Goal: Download file/media

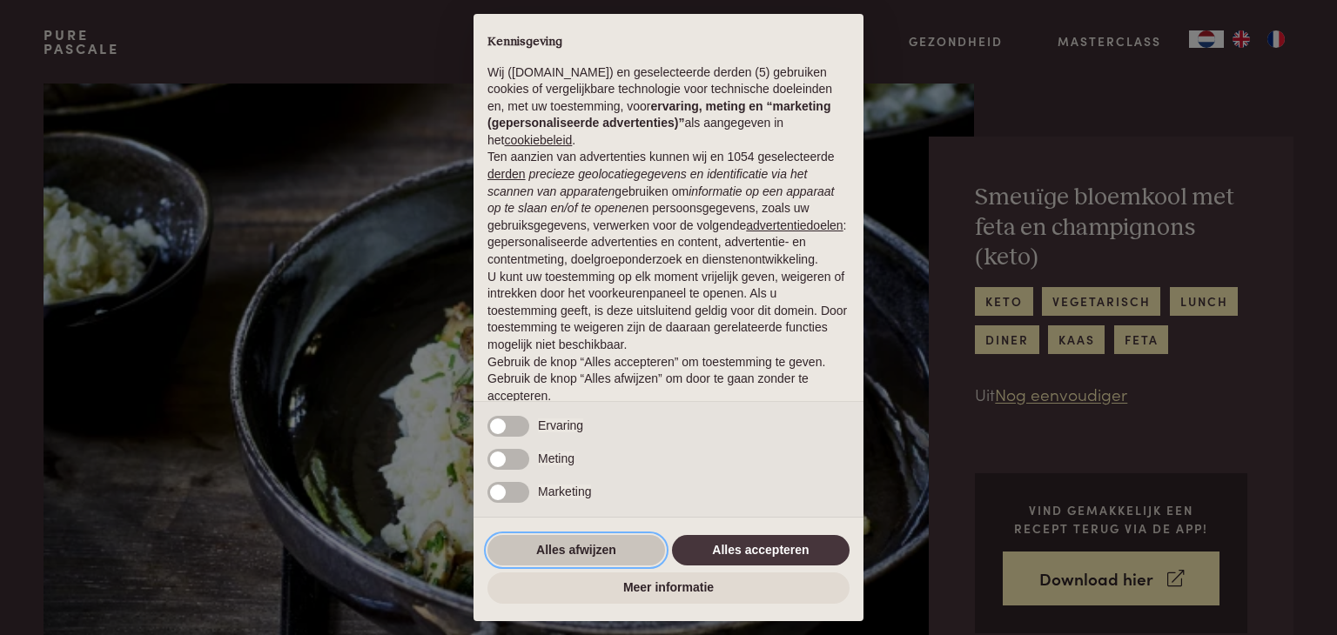
click at [570, 552] on button "Alles afwijzen" at bounding box center [576, 550] width 178 height 31
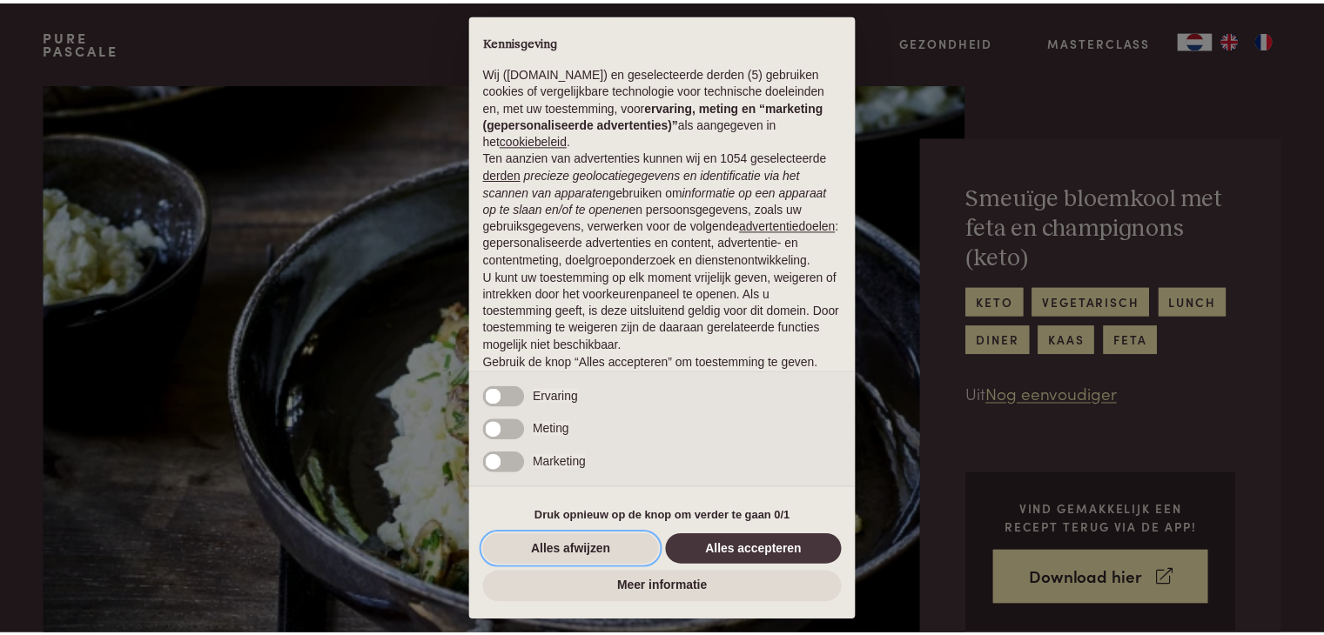
scroll to position [64, 0]
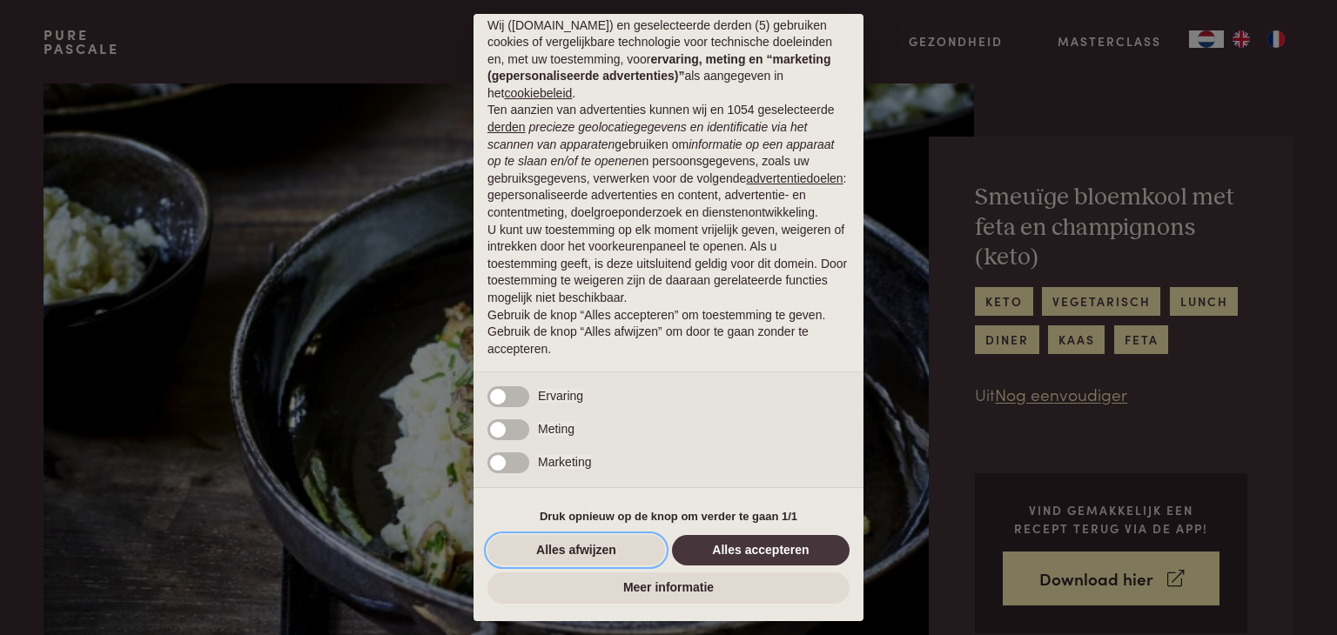
click at [577, 546] on button "Alles afwijzen" at bounding box center [576, 550] width 178 height 31
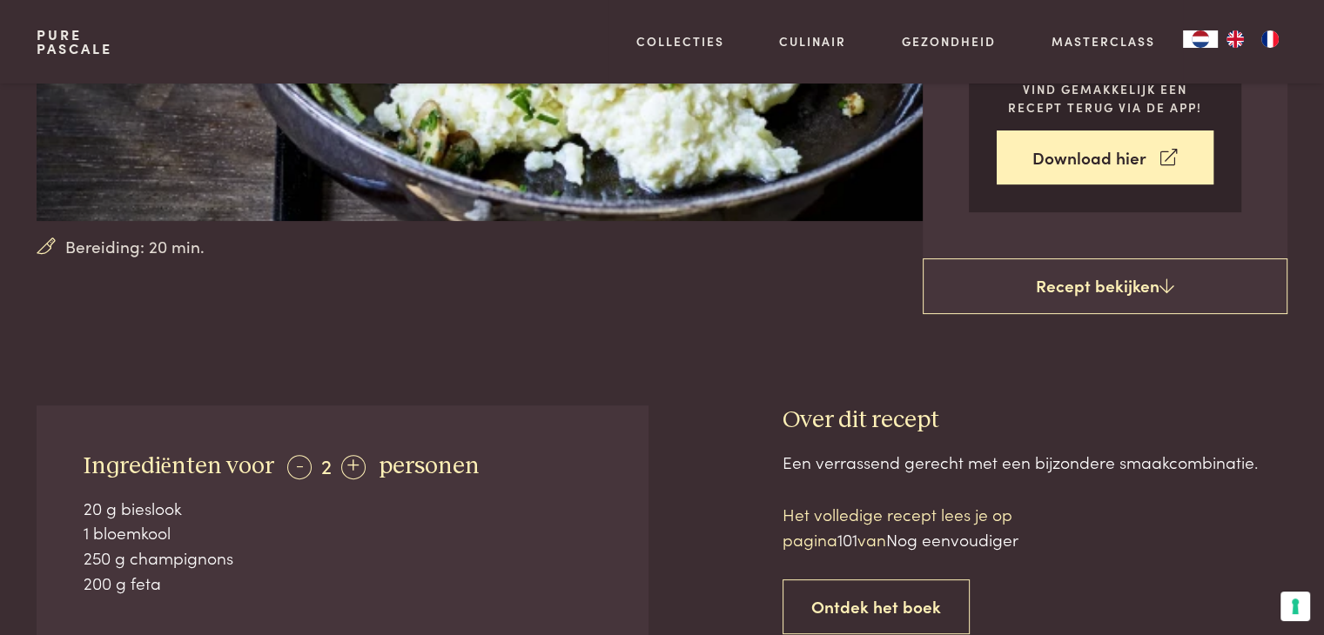
scroll to position [348, 0]
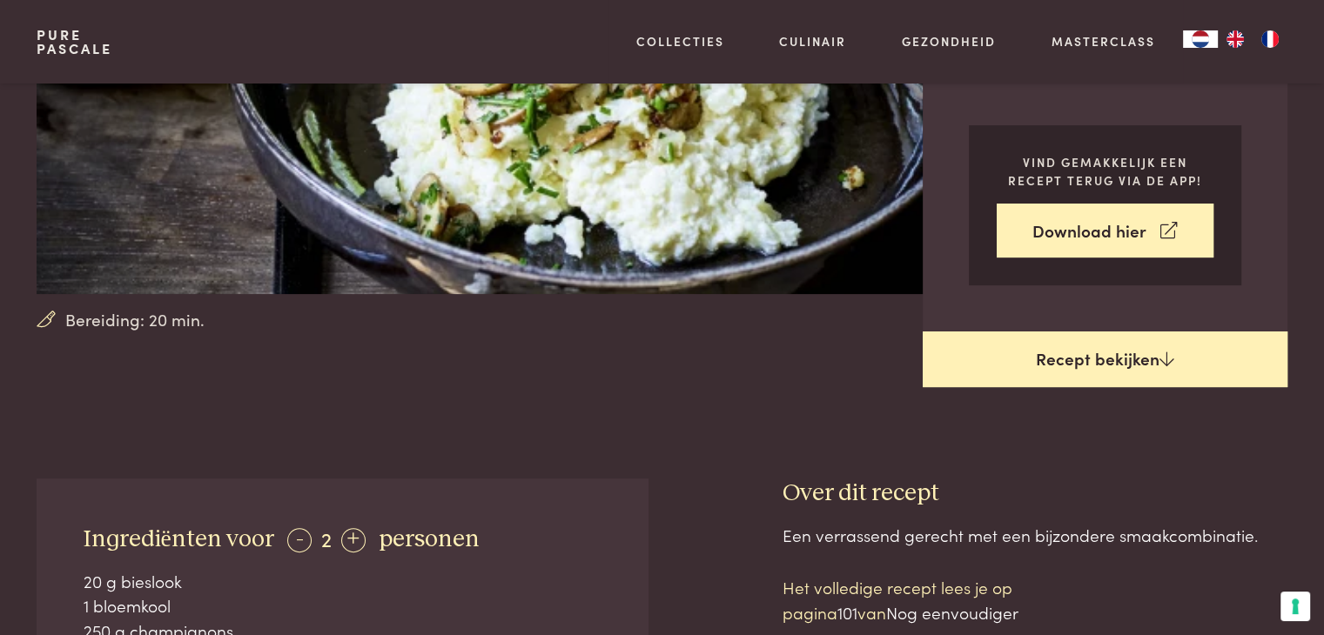
click at [1129, 359] on link "Recept bekijken" at bounding box center [1105, 360] width 365 height 56
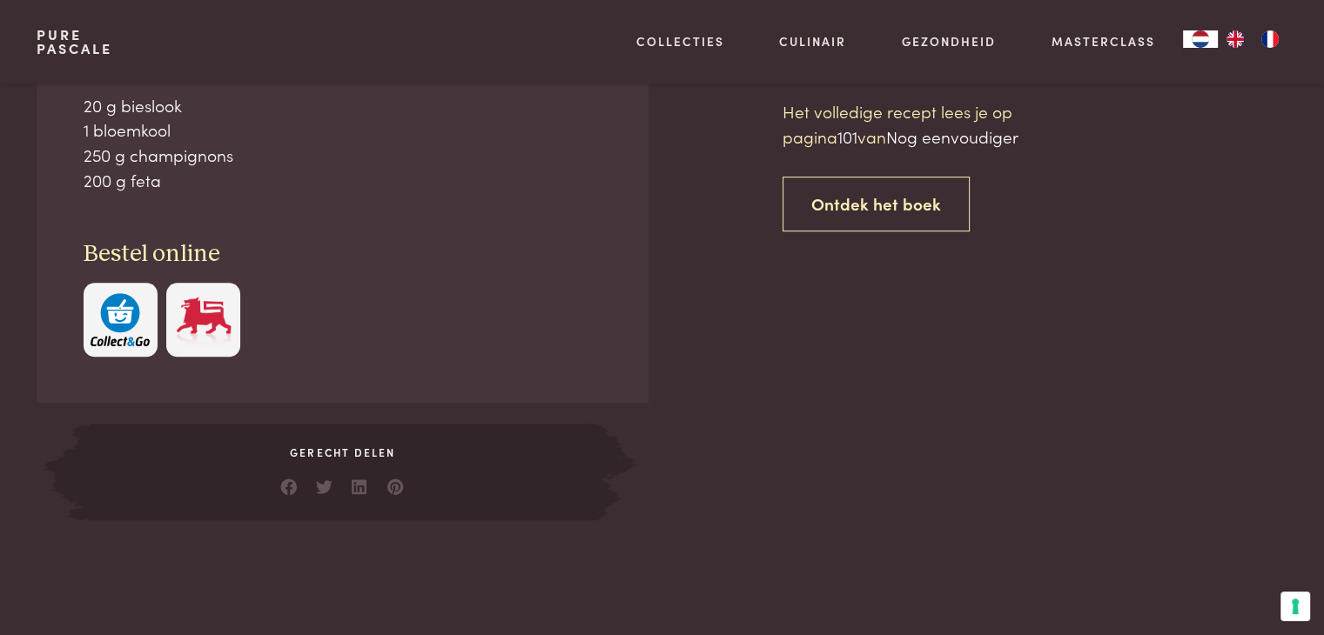
scroll to position [825, 0]
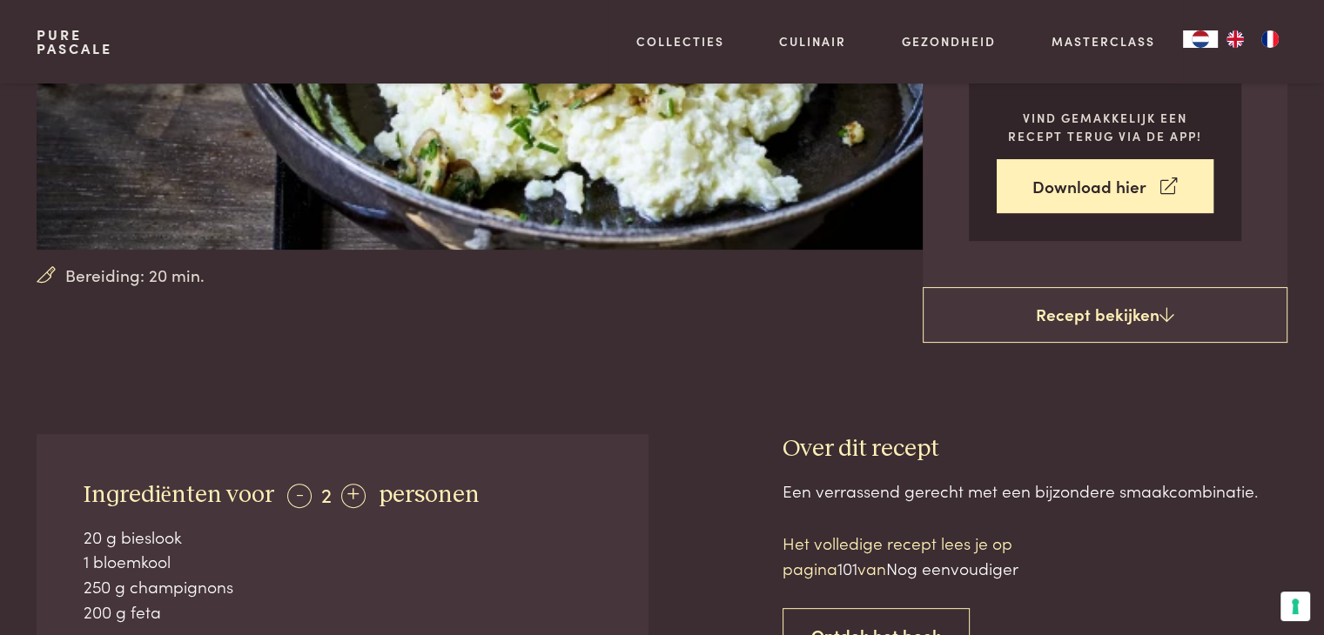
scroll to position [390, 0]
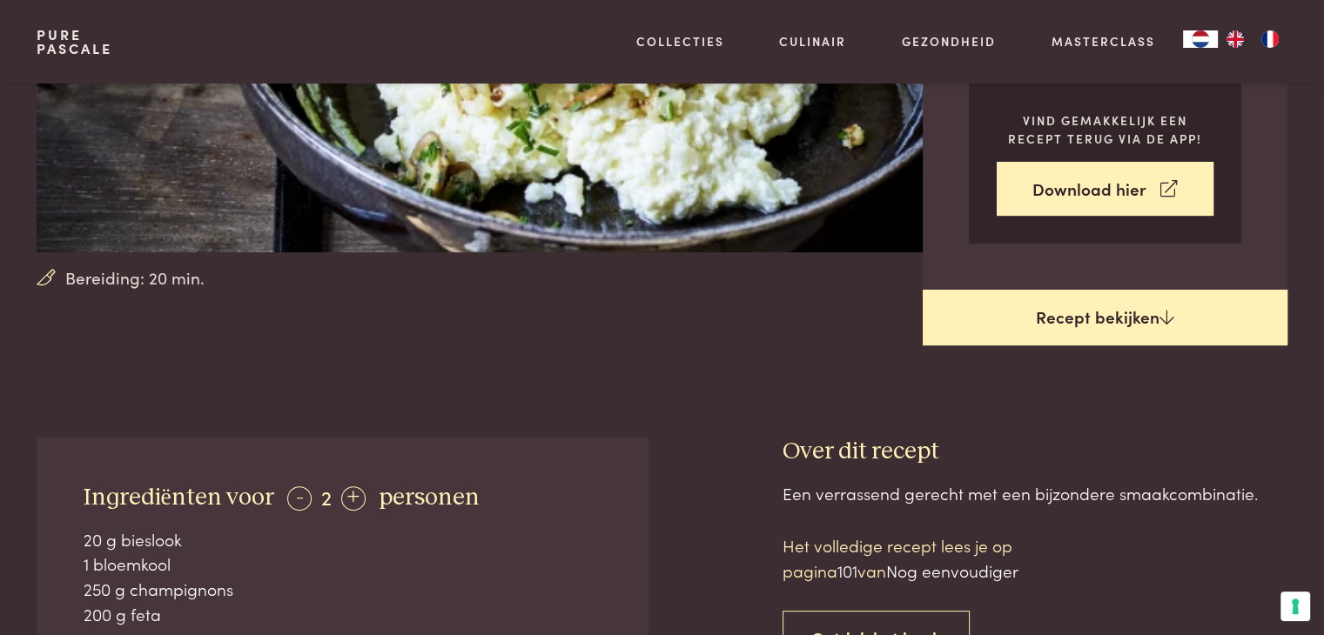
click at [1113, 309] on link "Recept bekijken" at bounding box center [1105, 318] width 365 height 56
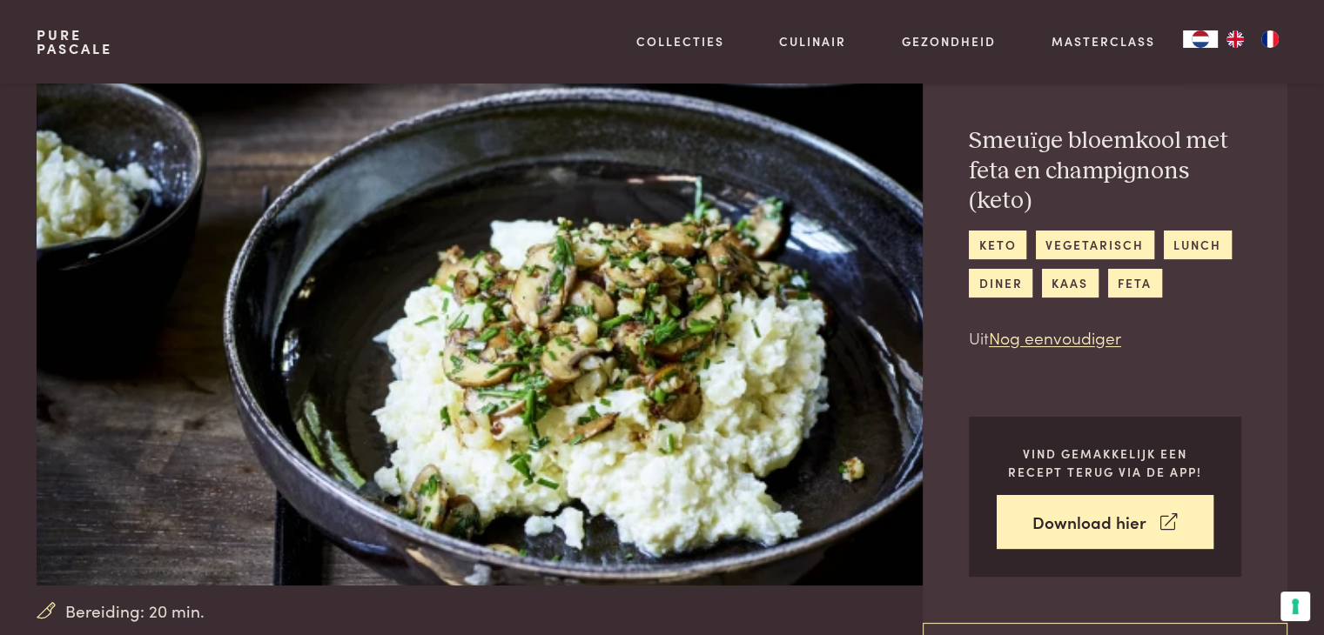
scroll to position [87, 0]
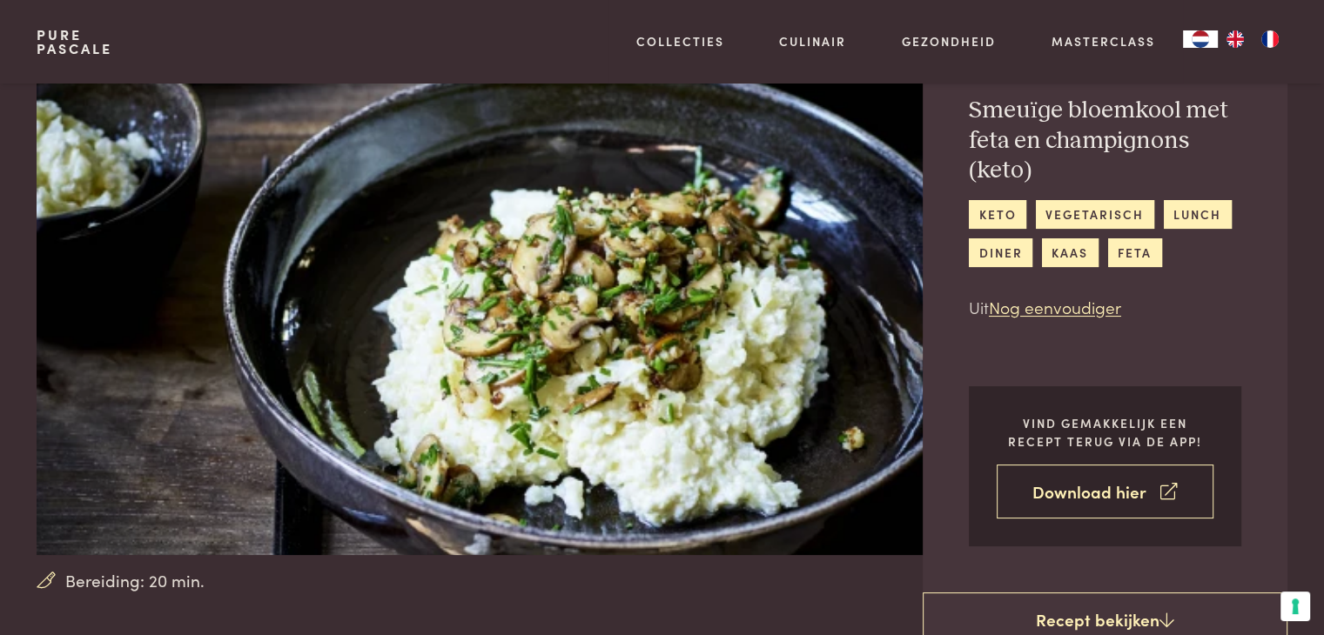
click at [1089, 494] on link "Download hier" at bounding box center [1105, 492] width 217 height 55
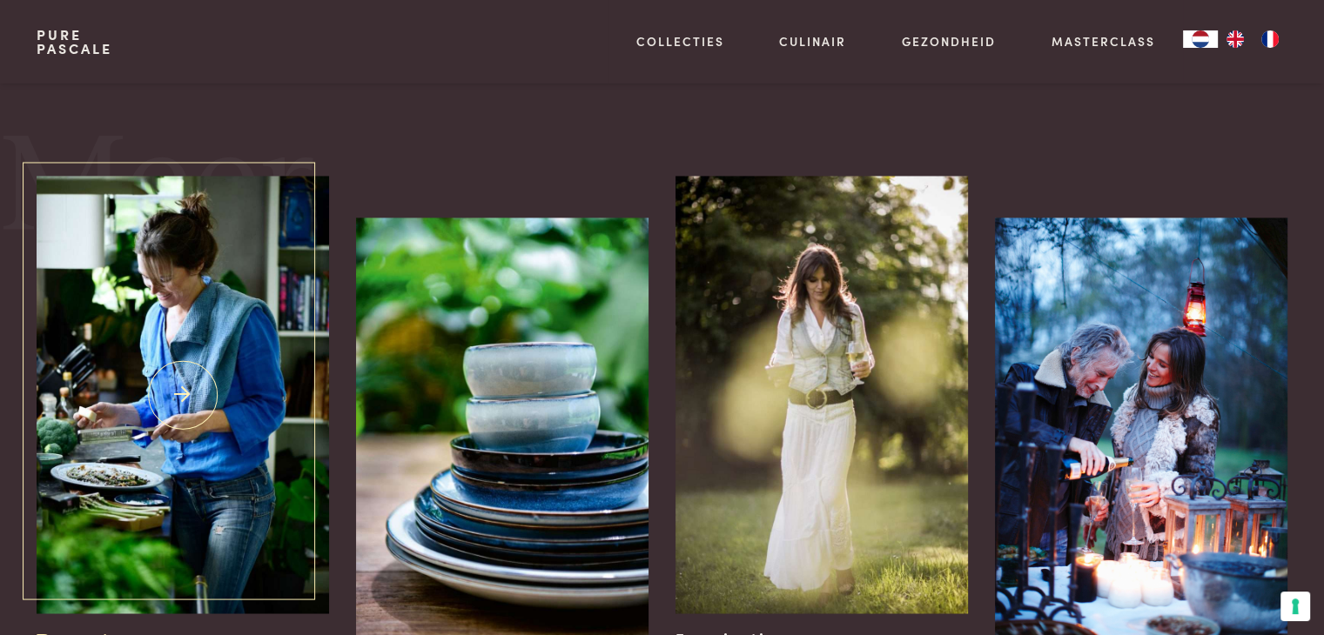
scroll to position [2873, 0]
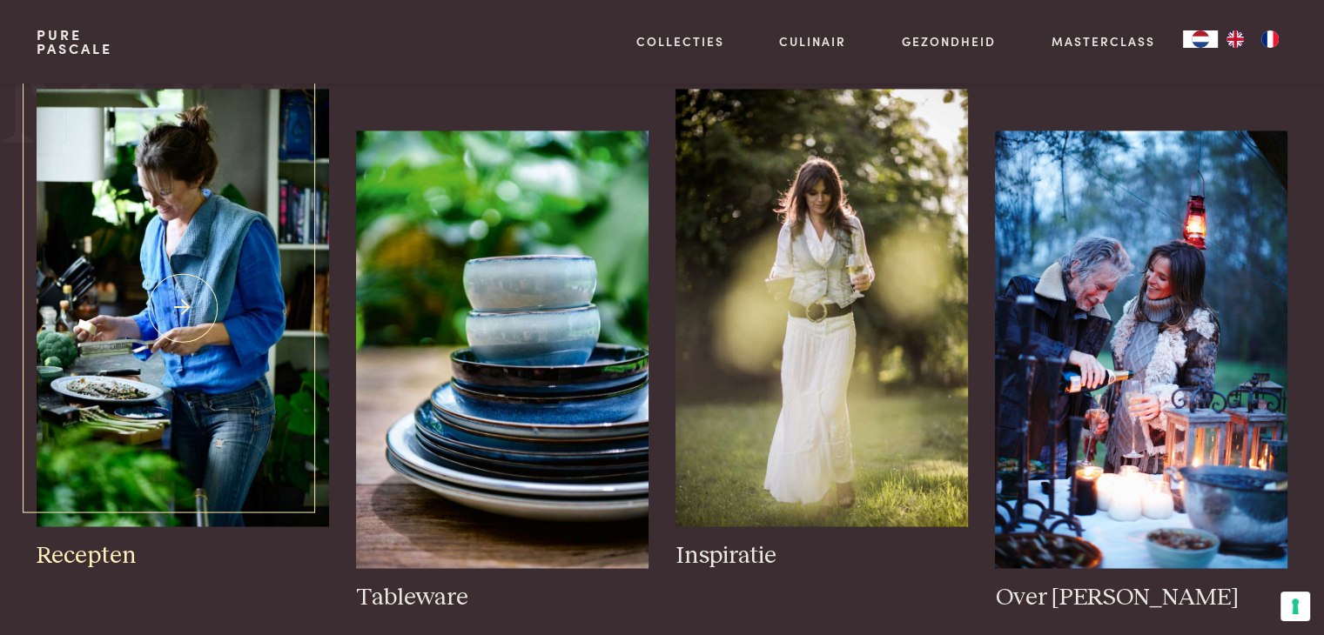
click at [132, 277] on img at bounding box center [183, 308] width 292 height 438
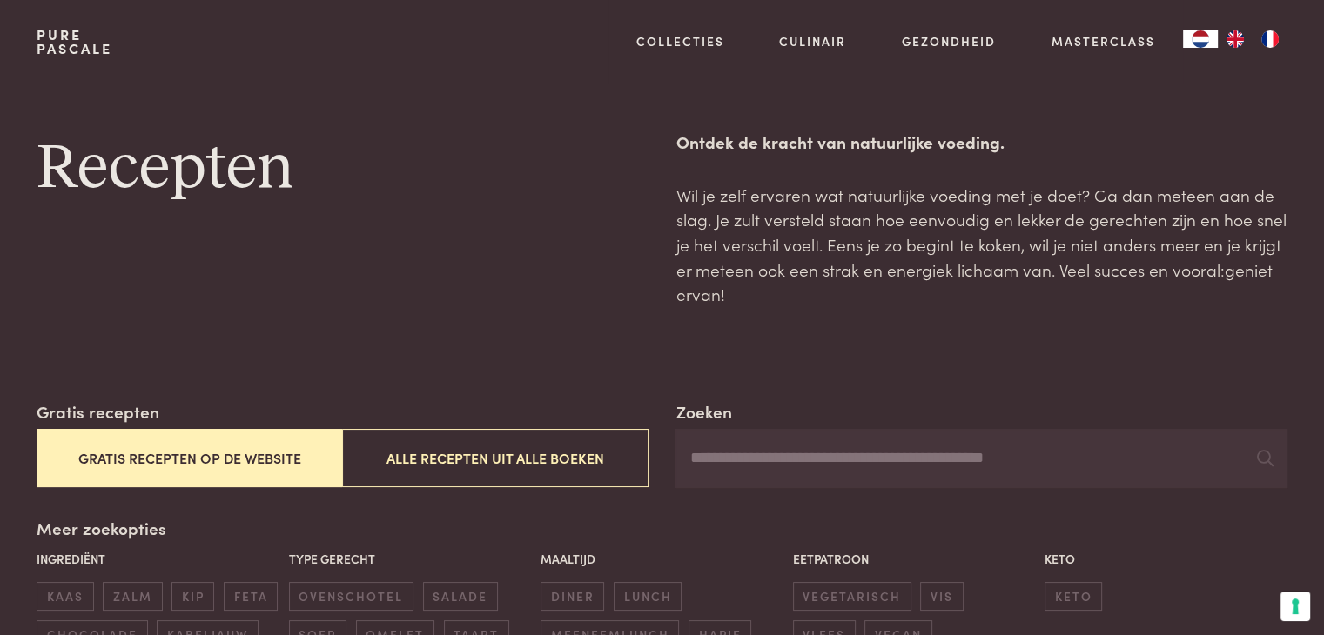
click at [213, 457] on button "Gratis recepten op de website" at bounding box center [190, 458] width 306 height 58
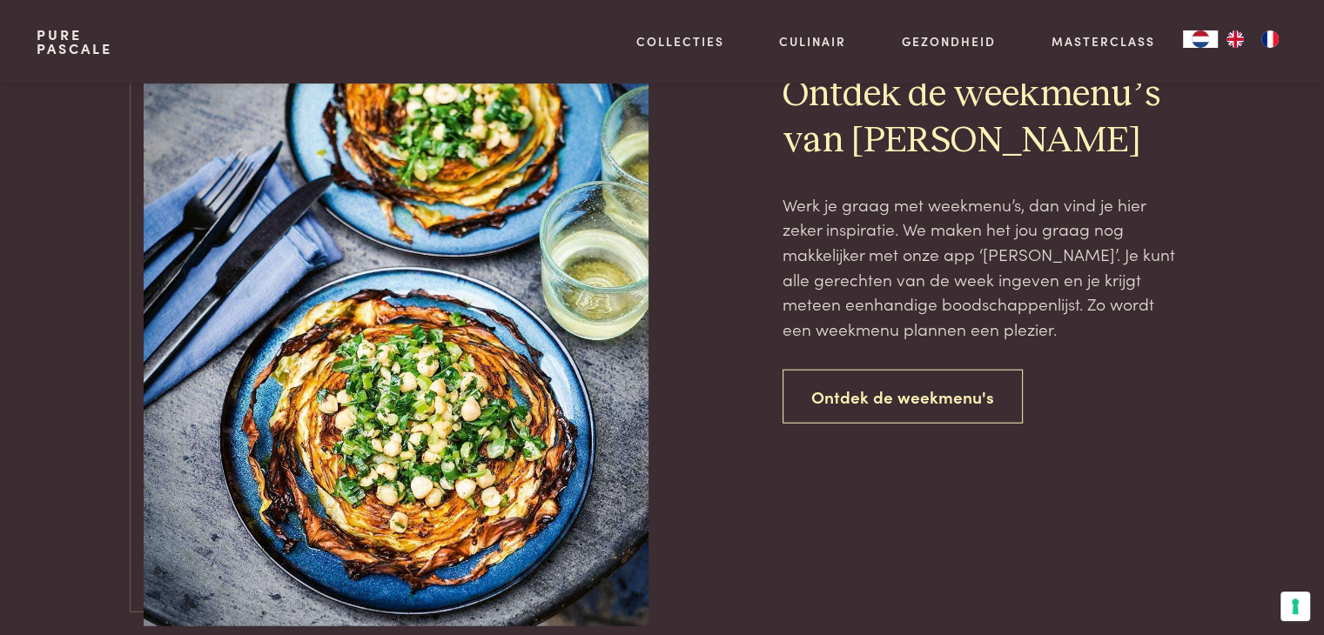
scroll to position [3969, 0]
